Goal: Find specific page/section: Find specific page/section

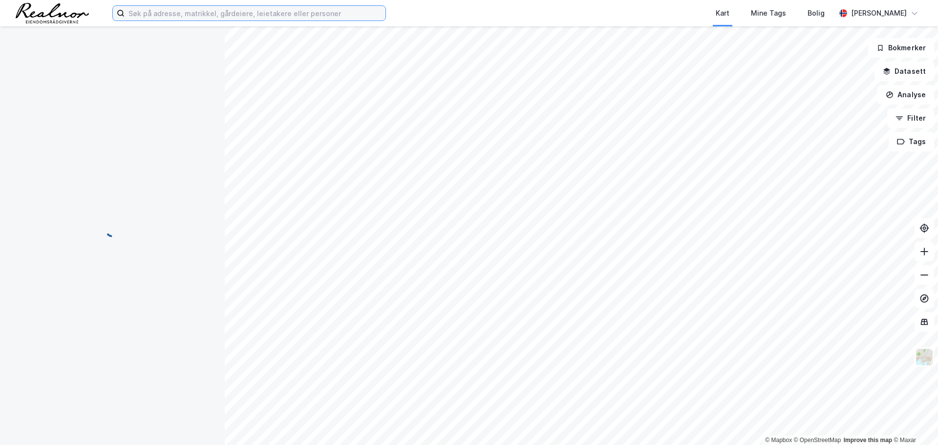
click at [205, 16] on input at bounding box center [255, 13] width 261 height 15
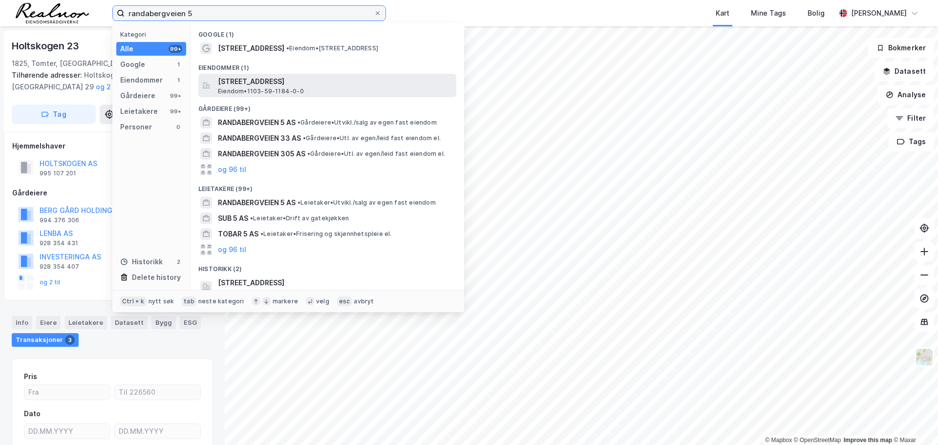
type input "randabergveien 5"
click at [273, 84] on span "[STREET_ADDRESS]" at bounding box center [335, 82] width 234 height 12
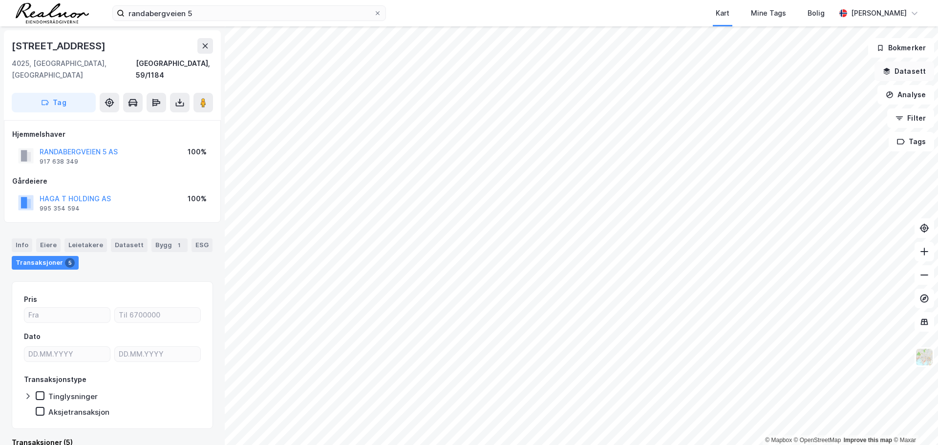
click at [909, 78] on button "Datasett" at bounding box center [904, 72] width 60 height 20
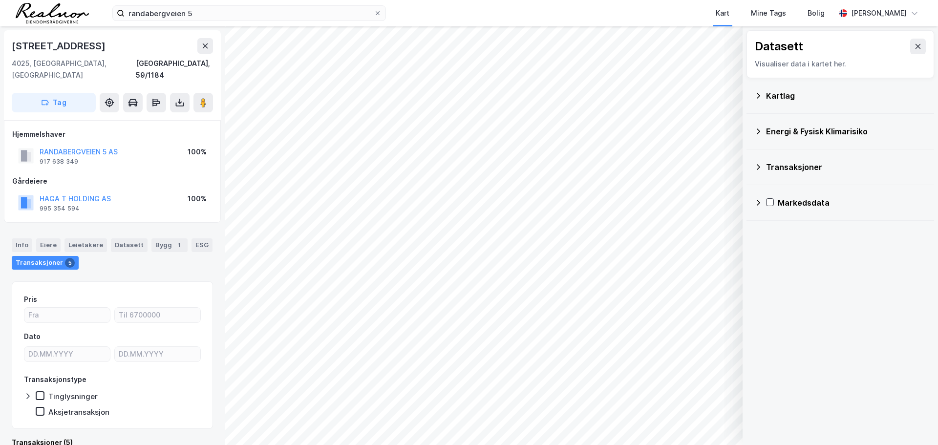
click at [775, 90] on div "Kartlag" at bounding box center [846, 96] width 160 height 12
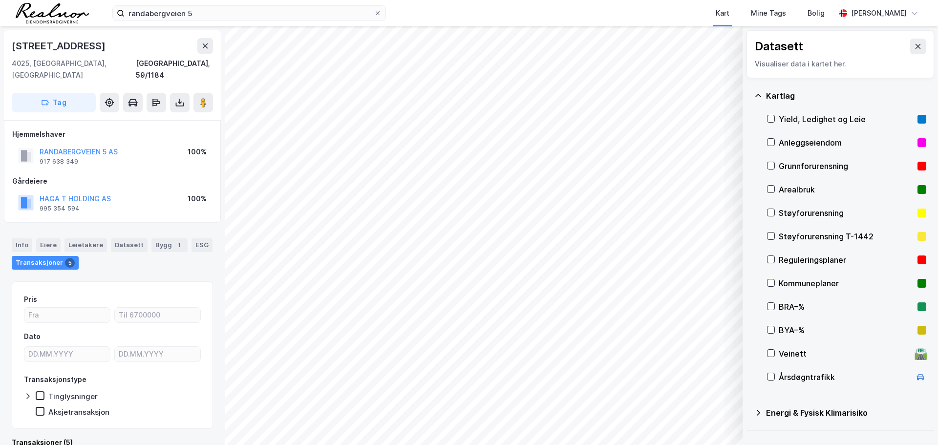
click at [795, 118] on div "Yield, Ledighet og Leie" at bounding box center [845, 119] width 135 height 12
